Goal: Task Accomplishment & Management: Manage account settings

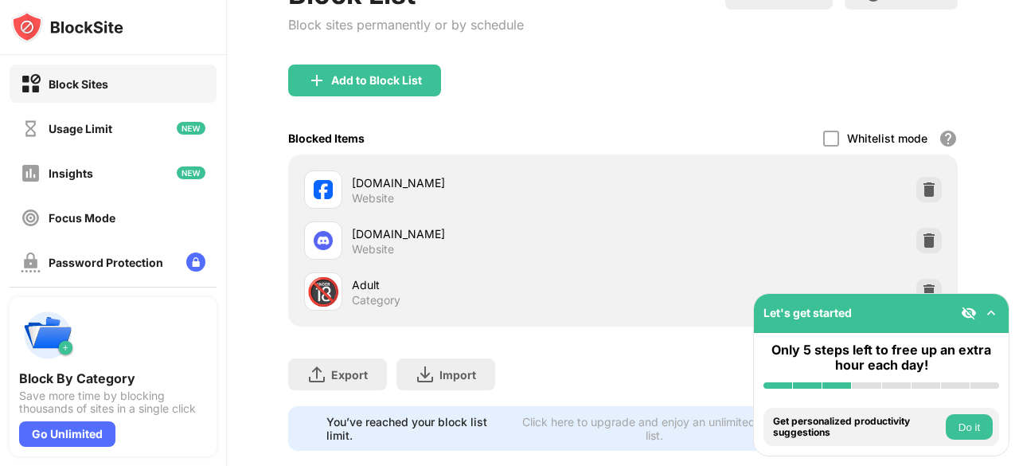
scroll to position [193, 0]
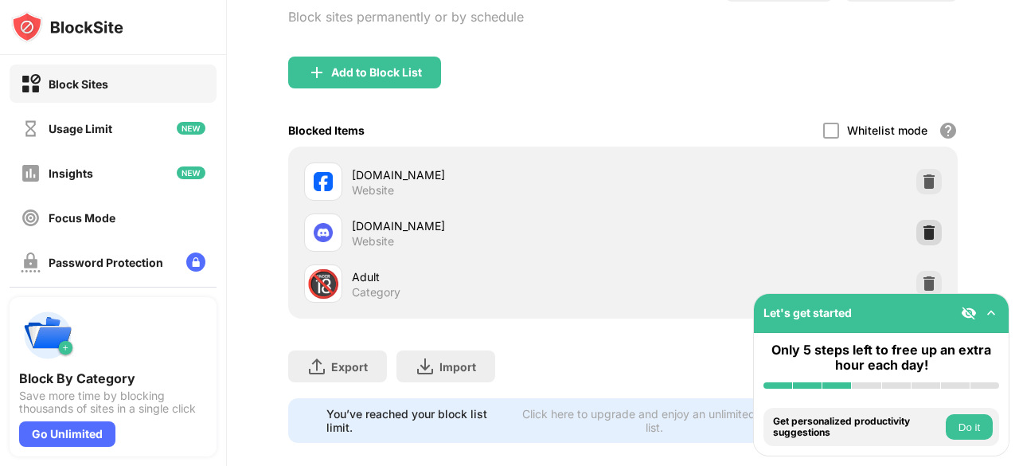
click at [921, 232] on img at bounding box center [929, 232] width 16 height 16
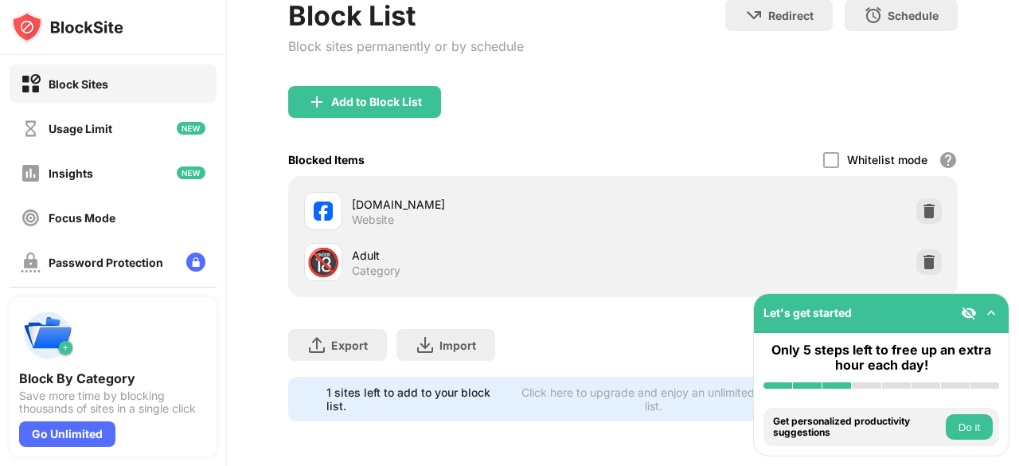
scroll to position [173, 0]
